Goal: Task Accomplishment & Management: Manage account settings

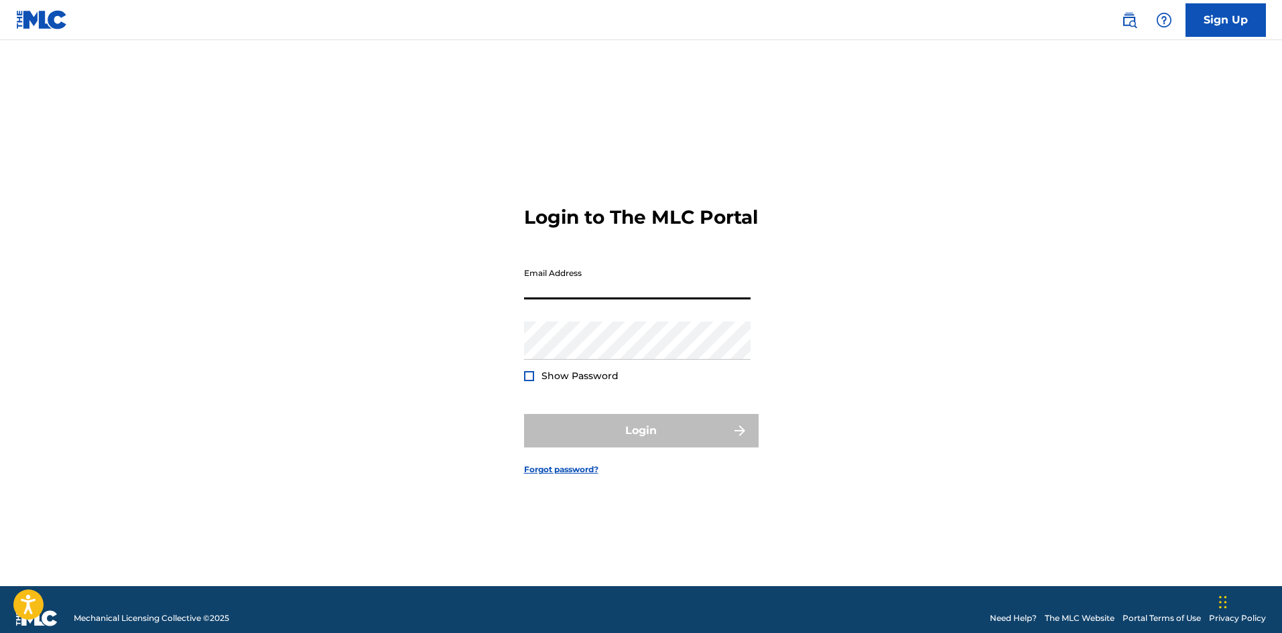
click at [602, 300] on input "Email Address" at bounding box center [637, 280] width 227 height 38
type input "[EMAIL_ADDRESS][DOMAIN_NAME]"
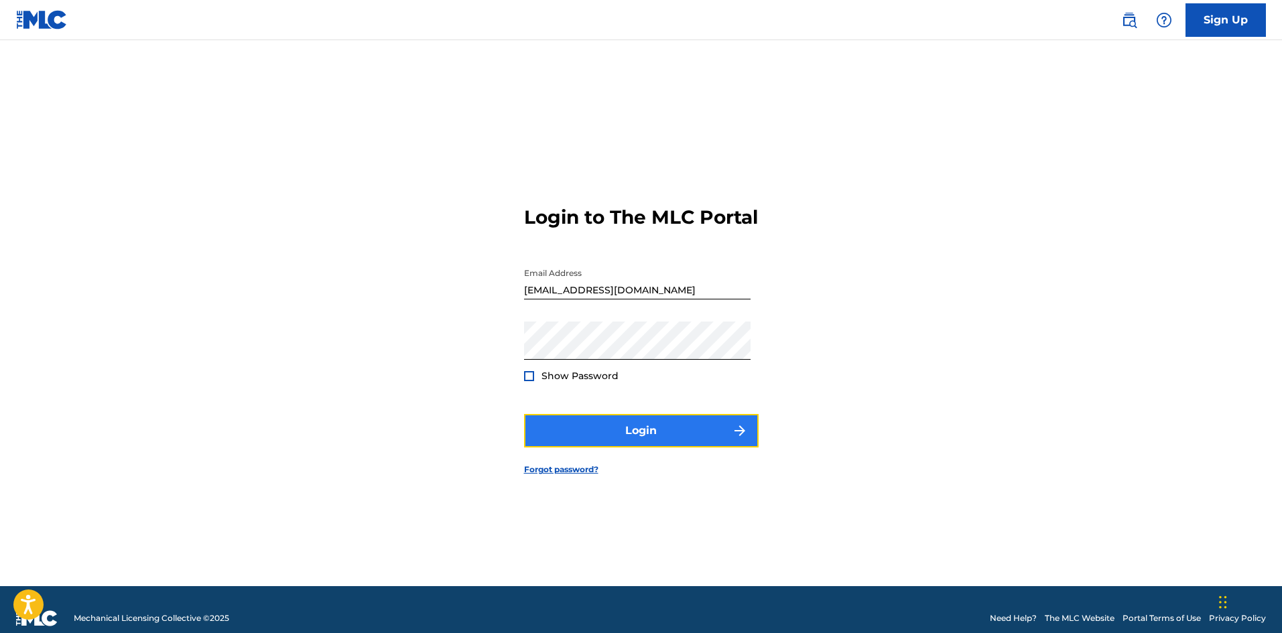
click at [656, 444] on button "Login" at bounding box center [641, 431] width 235 height 34
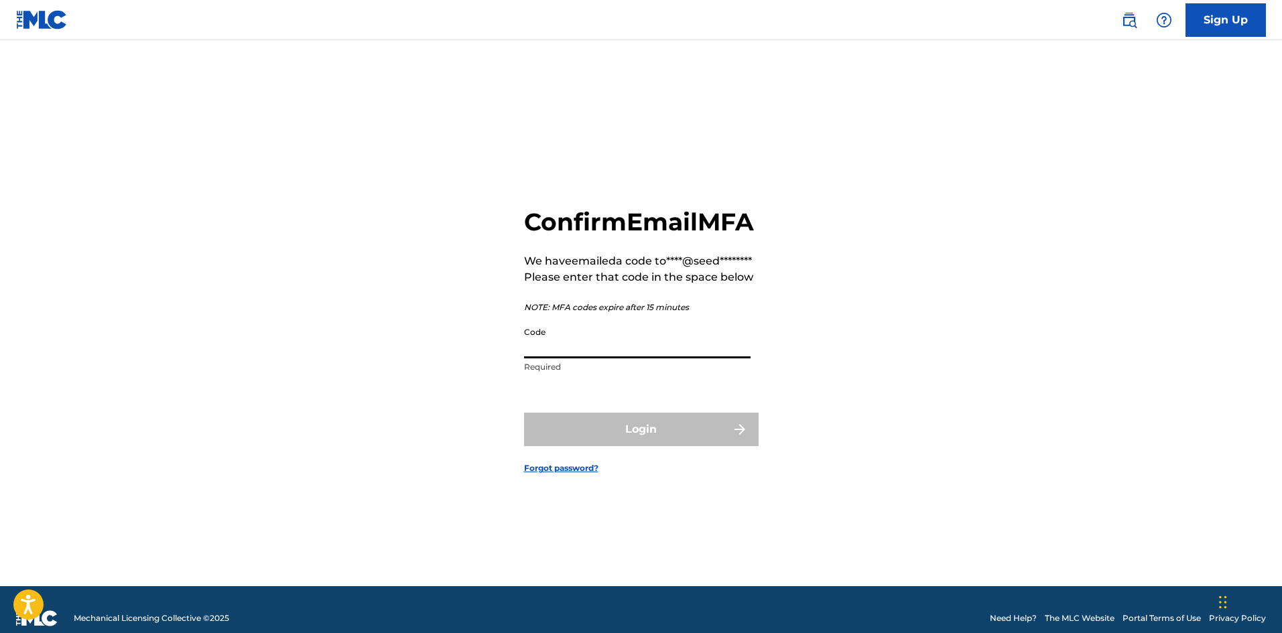
paste input "661706"
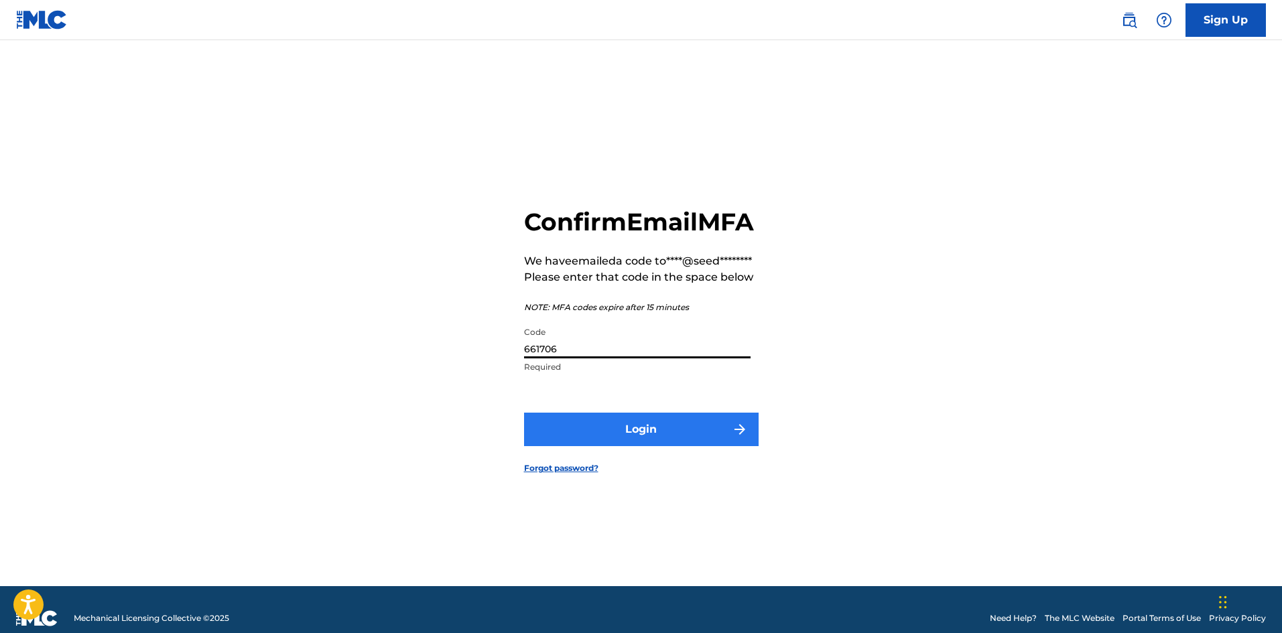
type input "661706"
click at [667, 446] on button "Login" at bounding box center [641, 430] width 235 height 34
